Goal: Task Accomplishment & Management: Manage account settings

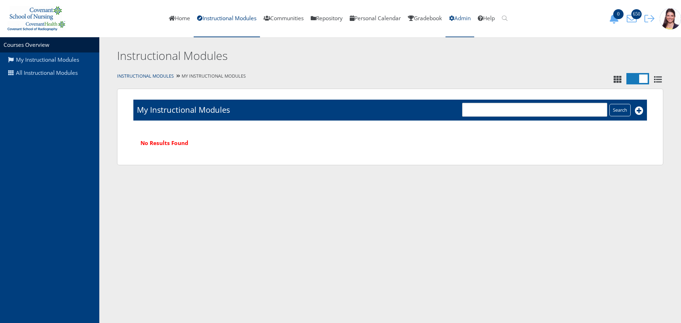
click at [465, 18] on link "Admin" at bounding box center [459, 18] width 29 height 37
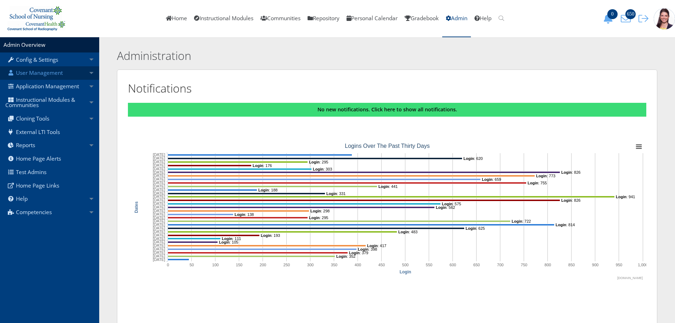
click at [39, 73] on link "User Management" at bounding box center [49, 72] width 99 height 13
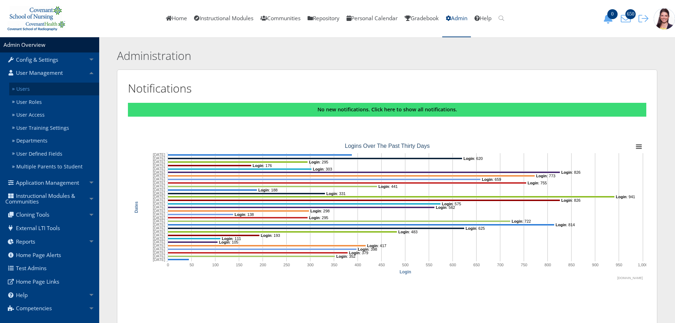
click at [22, 89] on link "Users" at bounding box center [54, 89] width 90 height 13
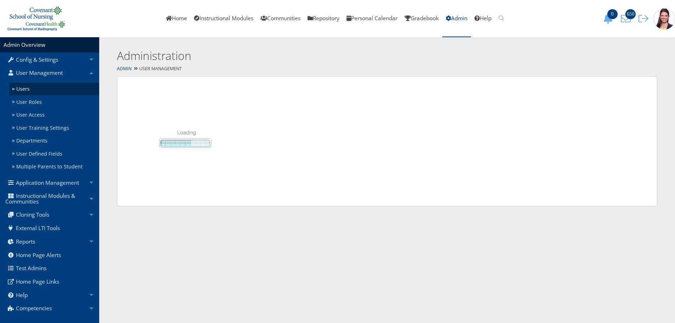
select select "50"
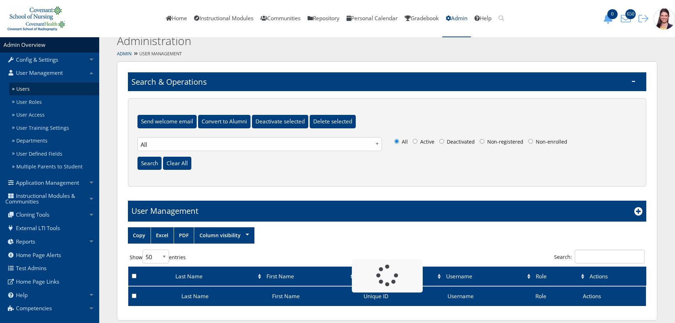
scroll to position [23, 0]
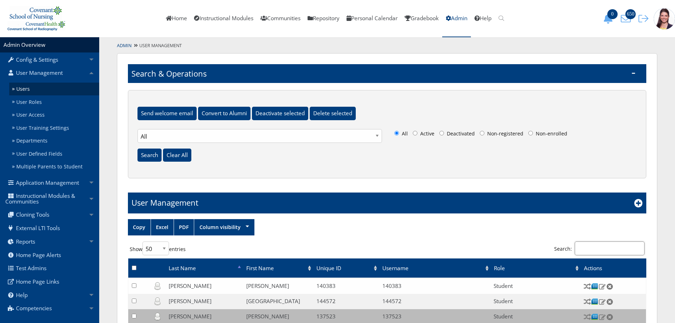
click at [604, 246] on input "Search:" at bounding box center [610, 248] width 70 height 14
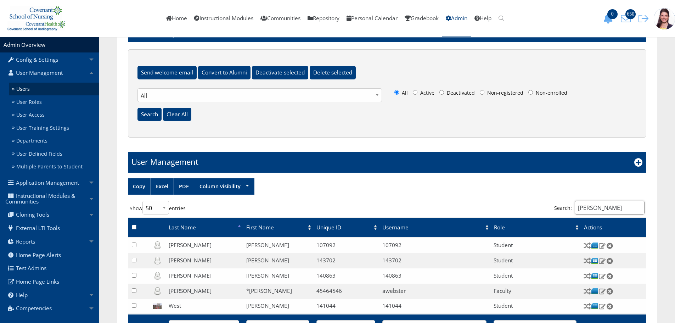
scroll to position [71, 0]
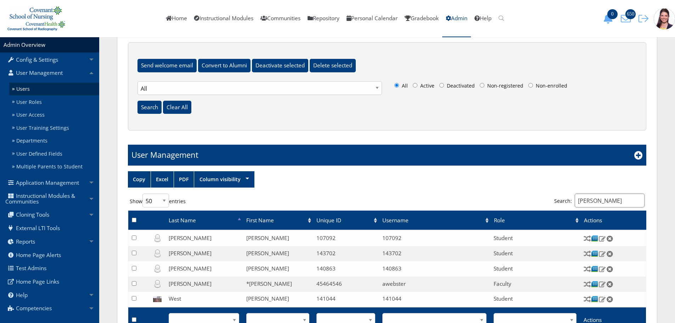
drag, startPoint x: 600, startPoint y: 199, endPoint x: 570, endPoint y: 211, distance: 32.7
click at [570, 211] on div "Copy Excel PDF Column visibility Show 10 25 50 100 500 ALL entries Search: [PER…" at bounding box center [387, 257] width 519 height 173
type input "abbig"
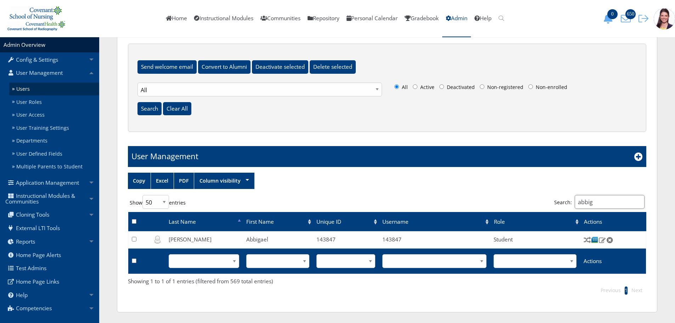
scroll to position [69, 0]
